Goal: Task Accomplishment & Management: Manage account settings

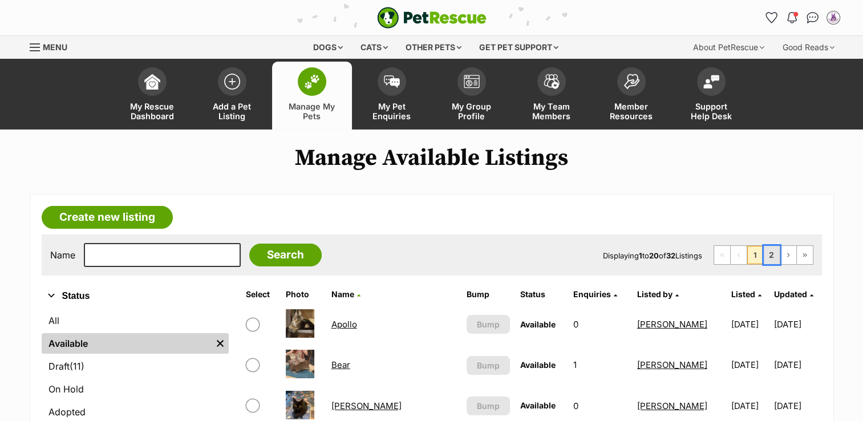
click at [768, 256] on link "2" at bounding box center [771, 255] width 16 height 18
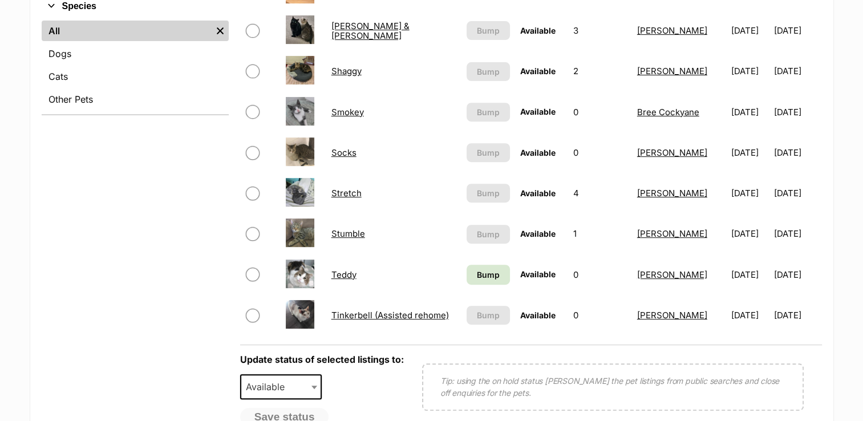
scroll to position [458, 0]
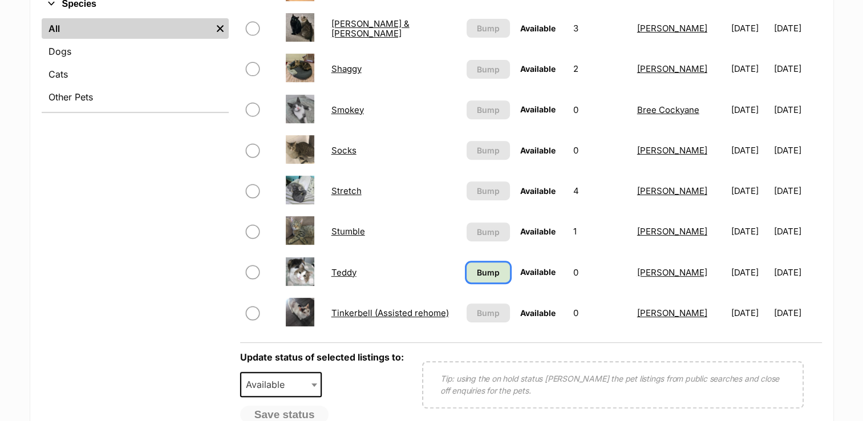
click at [483, 273] on span "Bump" at bounding box center [488, 272] width 23 height 12
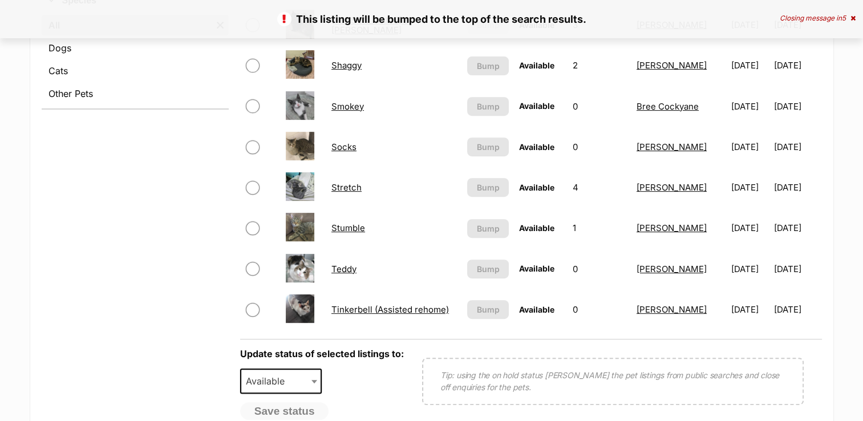
scroll to position [467, 0]
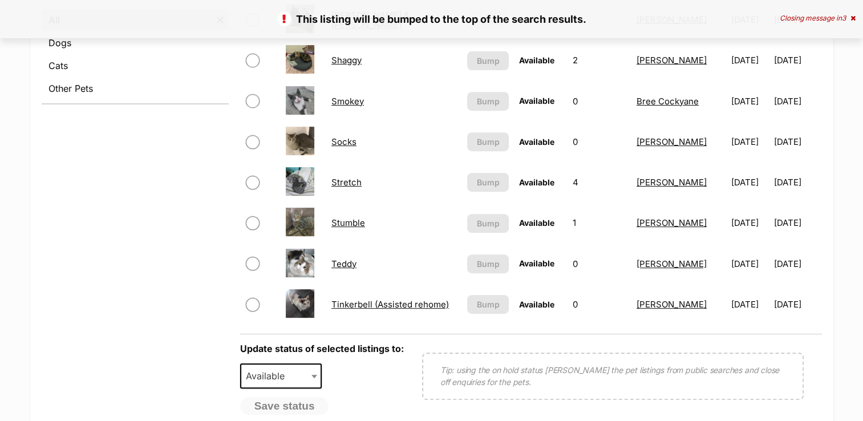
click at [340, 262] on link "Teddy" at bounding box center [343, 263] width 25 height 11
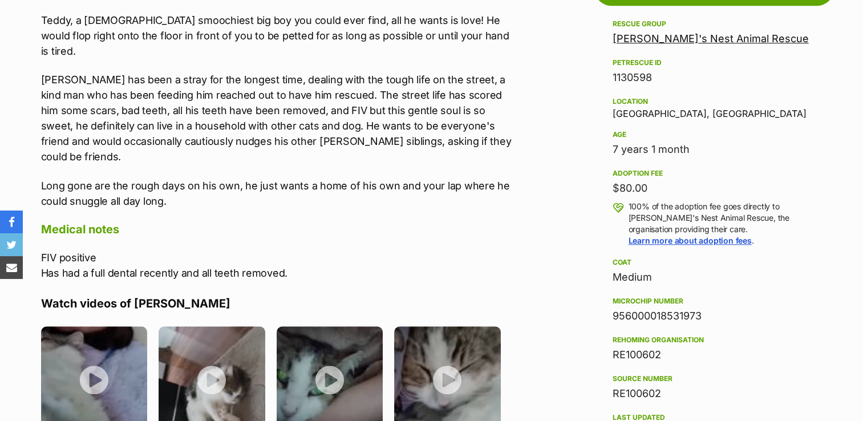
drag, startPoint x: 611, startPoint y: 99, endPoint x: 710, endPoint y: 345, distance: 265.5
click at [710, 345] on aside "Rescue group Robyn's Nest Animal Rescue PetRescue ID 1130598 Location Meadow He…" at bounding box center [713, 285] width 239 height 537
copy div "Location Meadow Heights, VIC Age 7 years 1 month Adoption fee $80.00 100% of th…"
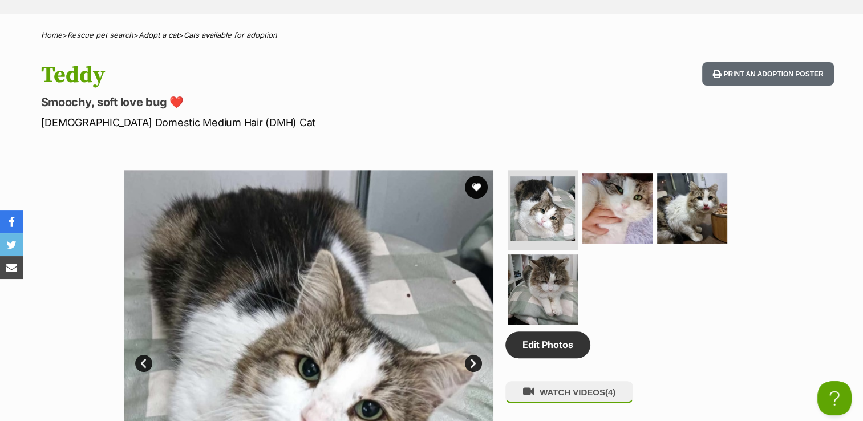
scroll to position [474, 0]
